Goal: Navigation & Orientation: Find specific page/section

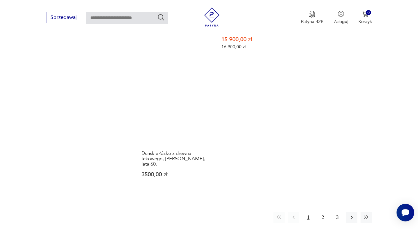
scroll to position [909, 0]
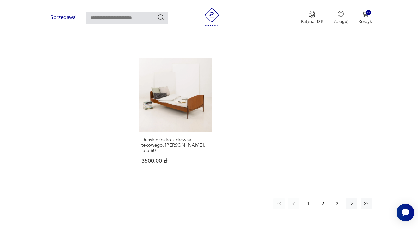
click at [324, 210] on button "2" at bounding box center [322, 203] width 11 height 11
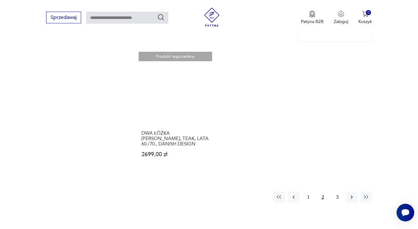
scroll to position [884, 0]
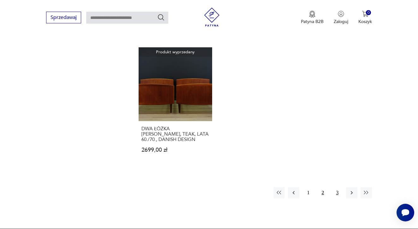
click at [337, 199] on button "3" at bounding box center [337, 192] width 11 height 11
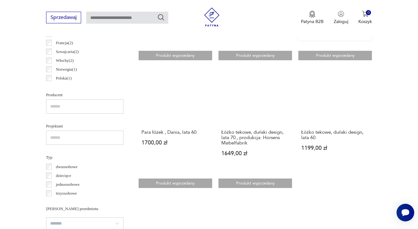
scroll to position [380, 0]
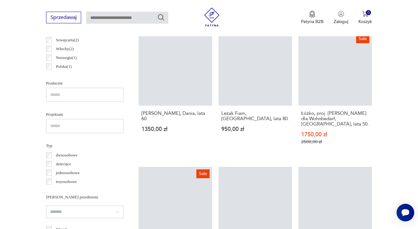
scroll to position [859, 0]
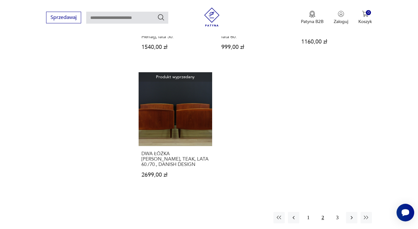
click at [217, 15] on img at bounding box center [211, 17] width 19 height 19
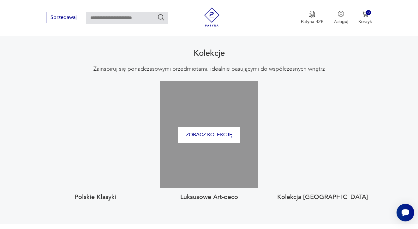
scroll to position [567, 0]
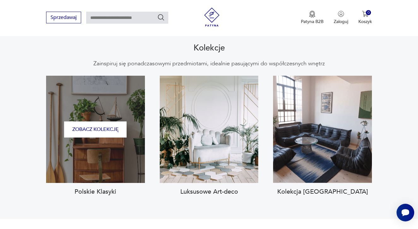
click at [104, 151] on div "Zobacz kolekcję" at bounding box center [95, 130] width 99 height 108
click at [103, 124] on button "Zobacz kolekcję" at bounding box center [95, 130] width 63 height 16
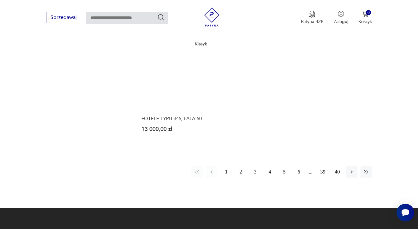
scroll to position [755, 0]
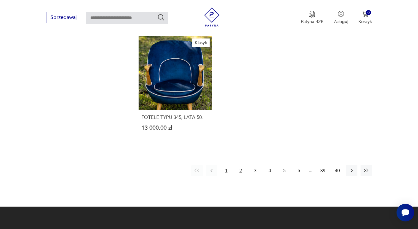
click at [242, 177] on button "2" at bounding box center [240, 170] width 11 height 11
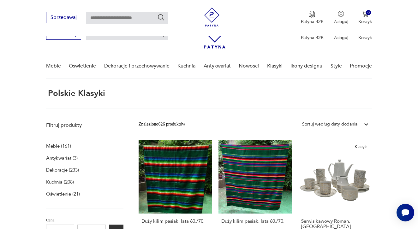
scroll to position [567, 0]
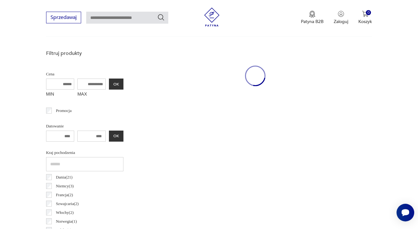
scroll to position [218, 0]
